Goal: Find specific page/section: Find specific page/section

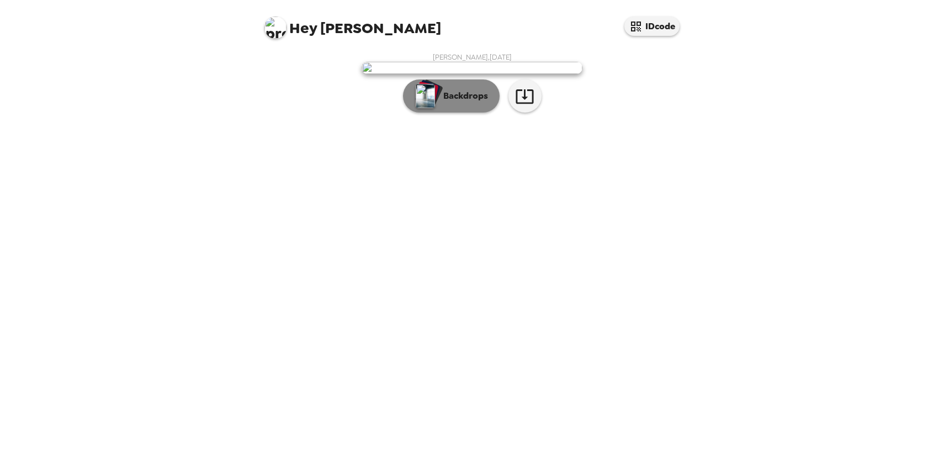
click at [470, 103] on p "Backdrops" at bounding box center [463, 95] width 50 height 13
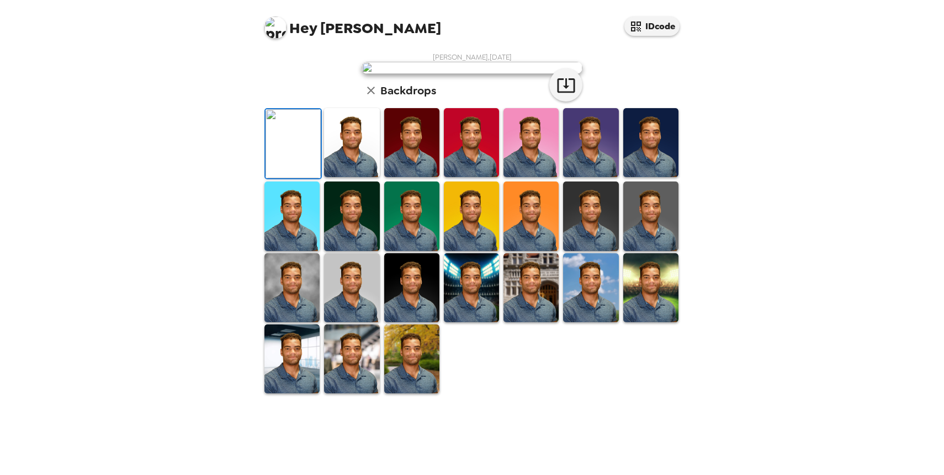
click at [470, 102] on div "Backdrops" at bounding box center [472, 90] width 221 height 22
click at [304, 394] on img at bounding box center [291, 359] width 55 height 69
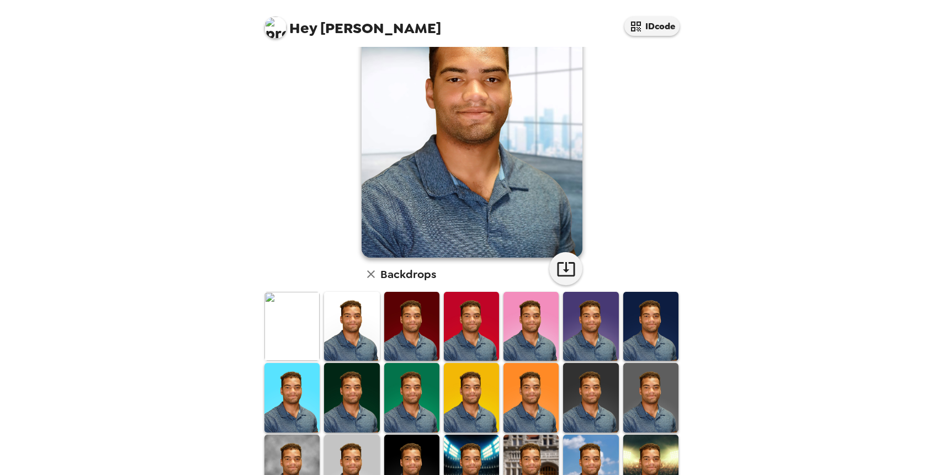
scroll to position [96, 0]
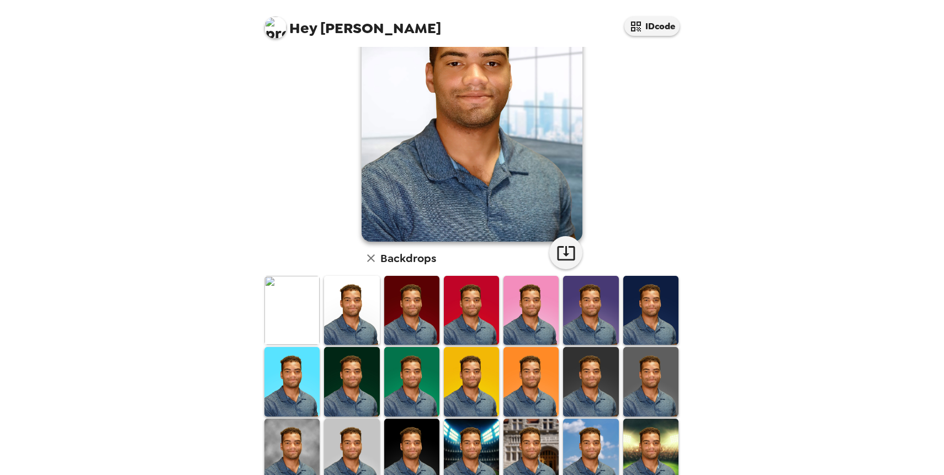
click at [348, 295] on img at bounding box center [351, 310] width 55 height 69
